Goal: Information Seeking & Learning: Understand process/instructions

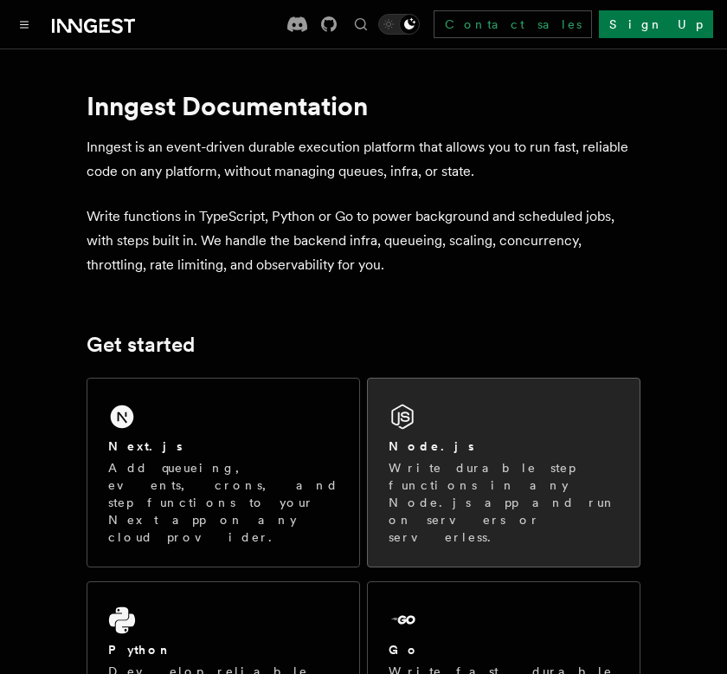
click at [416, 514] on div "Node.js Write durable step functions in any Node.js app and run on servers or s…" at bounding box center [504, 472] width 272 height 188
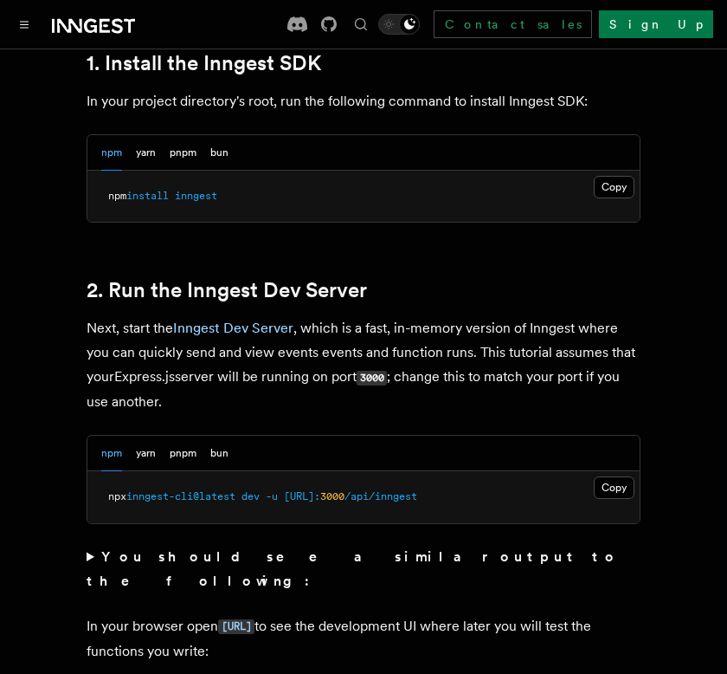
scroll to position [1214, 0]
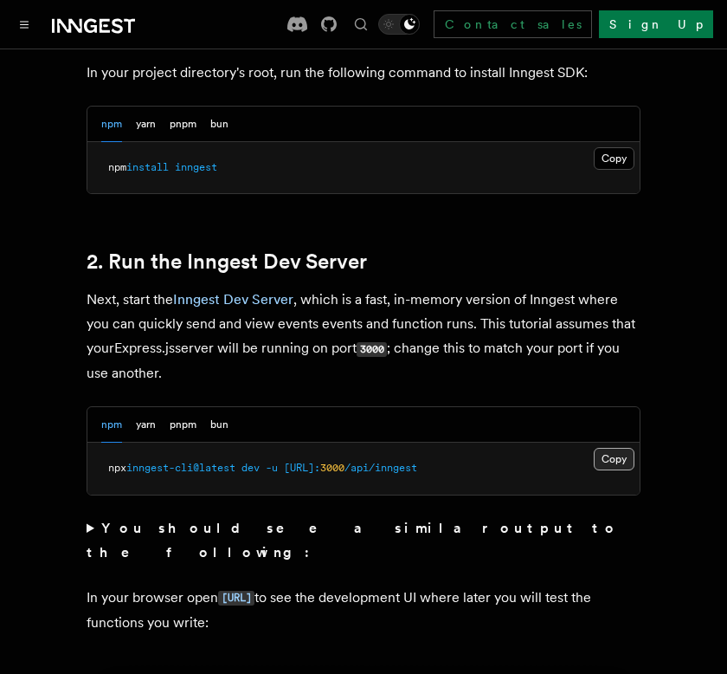
click at [603, 462] on button "Copy Copied" at bounding box center [614, 459] width 41 height 23
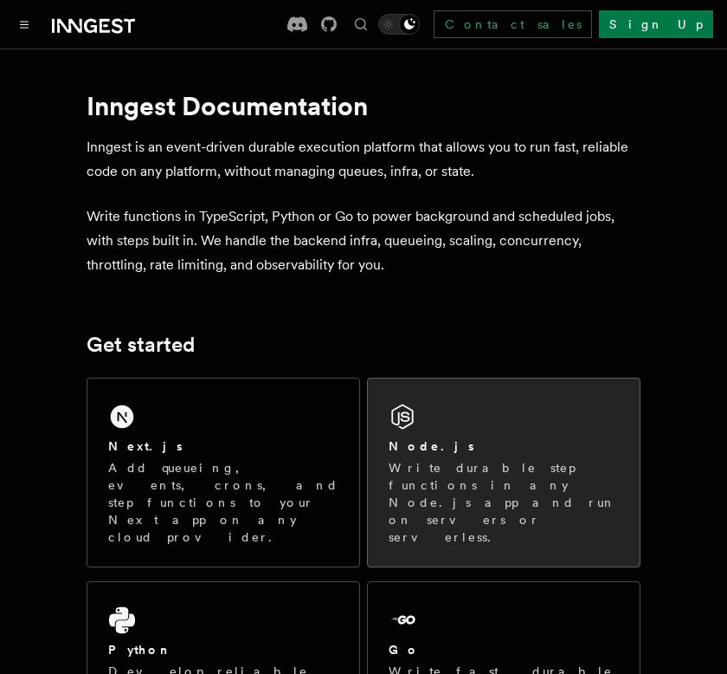
click at [444, 486] on p "Write durable step functions in any Node.js app and run on servers or serverles…" at bounding box center [504, 502] width 230 height 87
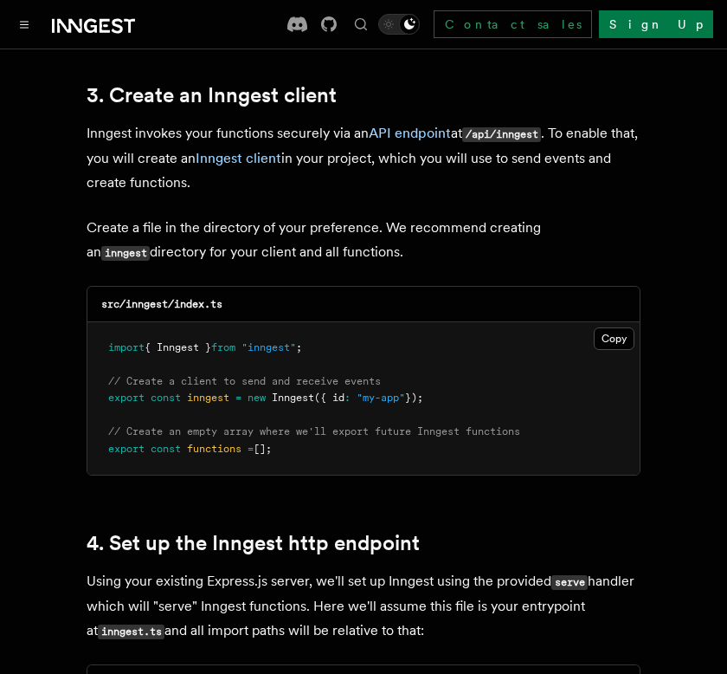
scroll to position [2213, 0]
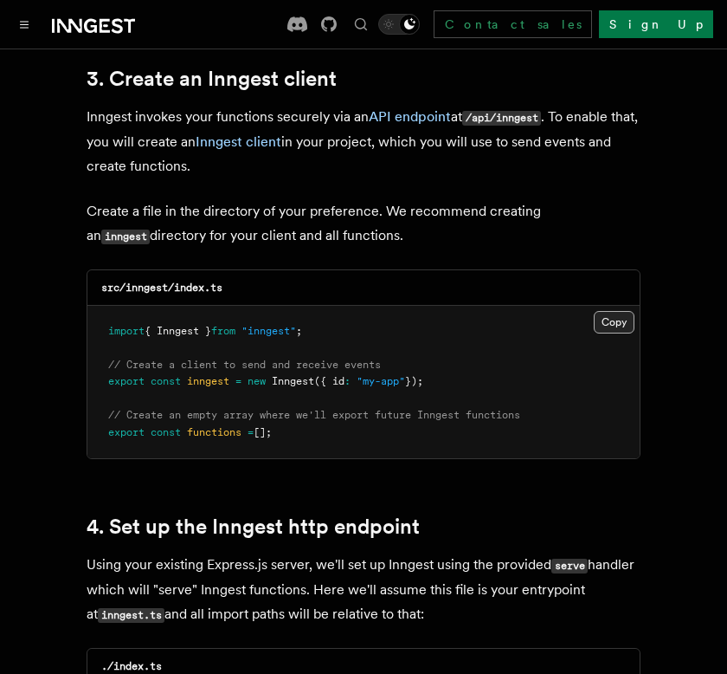
click at [616, 311] on button "Copy Copied" at bounding box center [614, 322] width 41 height 23
